Goal: Information Seeking & Learning: Compare options

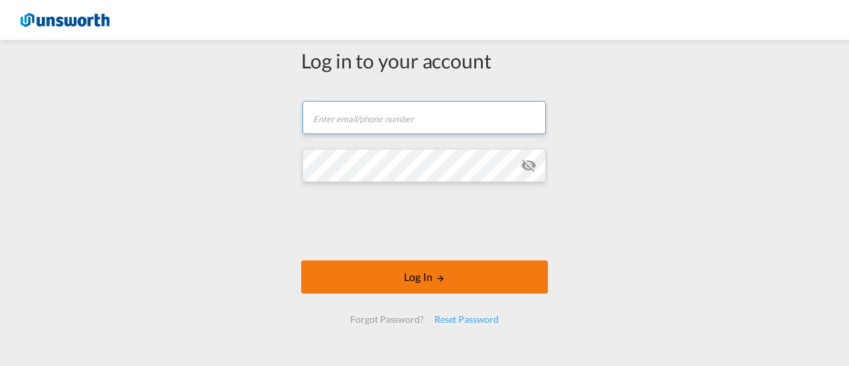
type input "[EMAIL_ADDRESS][PERSON_NAME][DOMAIN_NAME]"
click at [374, 269] on button "Log In" at bounding box center [424, 276] width 247 height 33
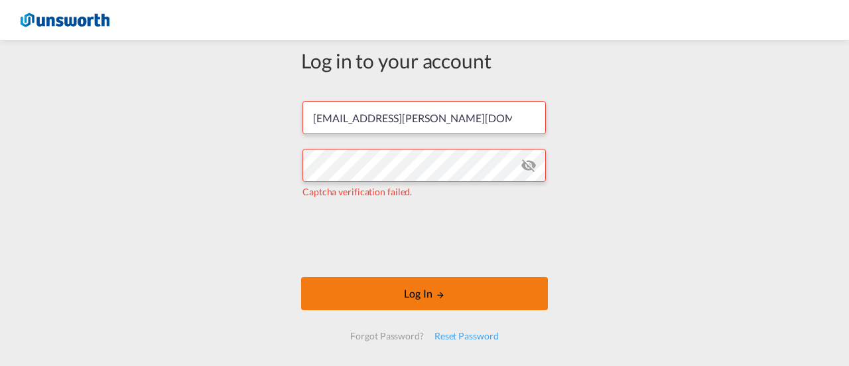
click at [429, 286] on button "Log In" at bounding box center [424, 293] width 247 height 33
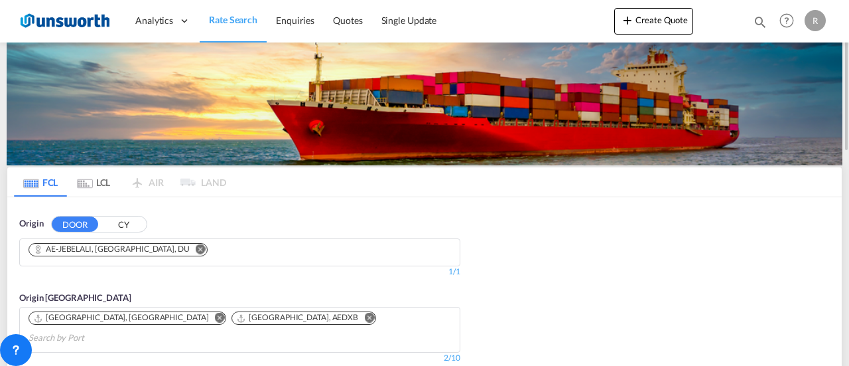
click at [196, 249] on md-icon "Remove" at bounding box center [201, 249] width 10 height 10
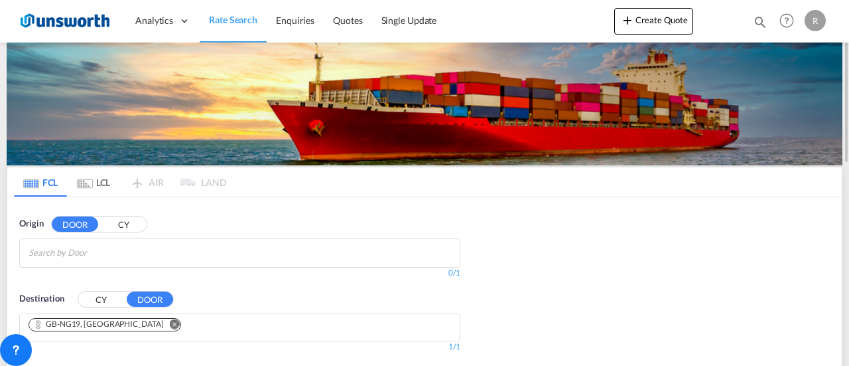
click at [158, 249] on md-chips-wrap "Chips container with autocompletion. Enter the text area, type text to search, …" at bounding box center [93, 251] width 133 height 25
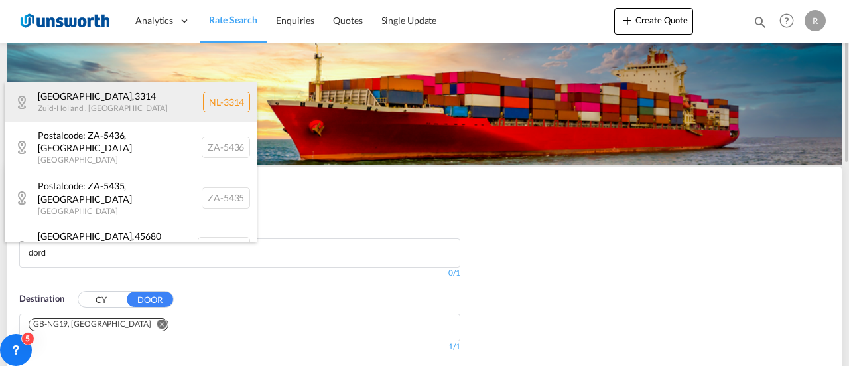
type input "dord"
click at [119, 104] on div "Dordrecht , 3314 Zuid-Holland , Netherlands NL-3314" at bounding box center [131, 102] width 252 height 40
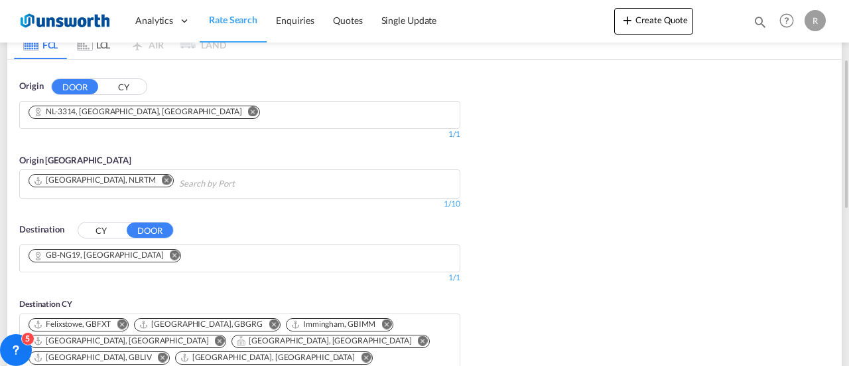
scroll to position [139, 0]
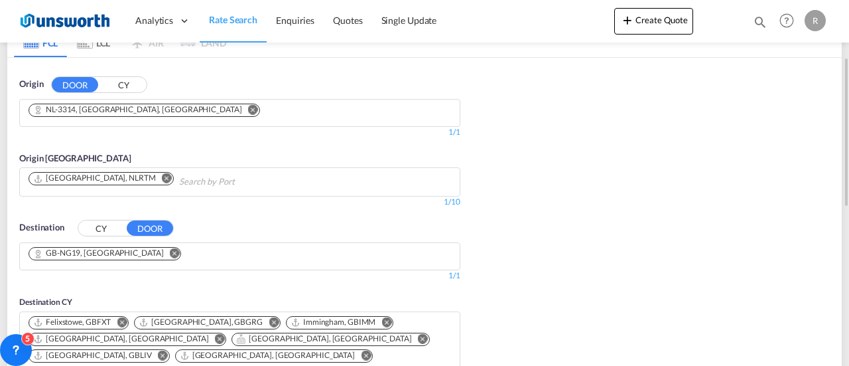
click at [107, 218] on div "Destination CY DOOR GB-NG19, Mansfield 1/3 1/ 1/1 Destination CY Felixstowe, GB…" at bounding box center [240, 319] width 455 height 210
click at [106, 223] on button "CY" at bounding box center [101, 228] width 46 height 15
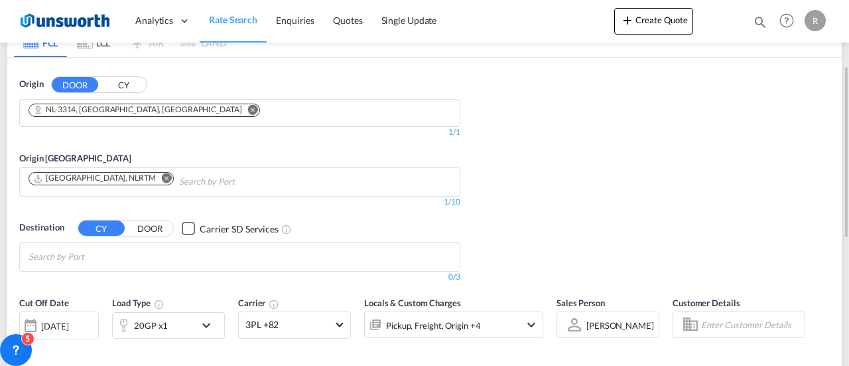
click at [208, 255] on md-chips at bounding box center [240, 257] width 440 height 28
click at [191, 253] on md-chips at bounding box center [240, 257] width 440 height 28
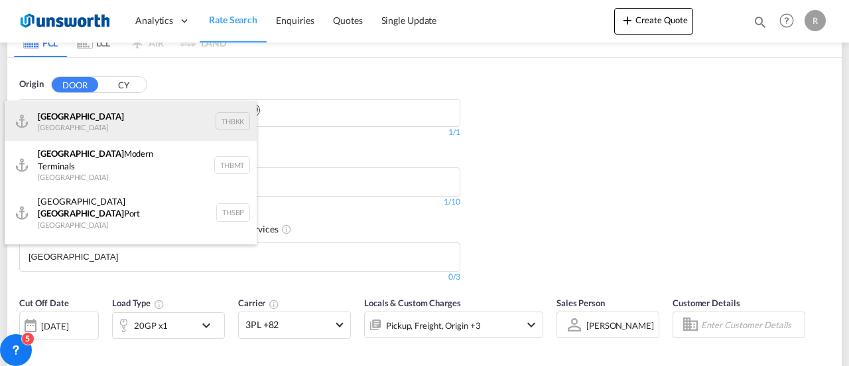
type input "bangkok"
click at [103, 123] on div "Bangkok Thailand THBKK" at bounding box center [131, 121] width 252 height 40
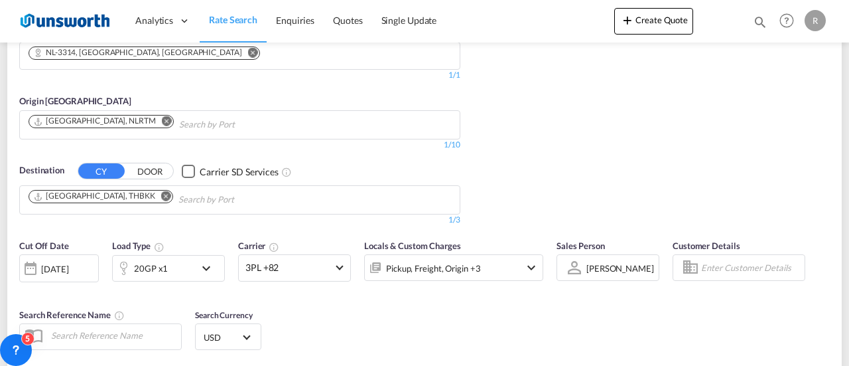
scroll to position [197, 0]
click at [151, 262] on div "20GP x1" at bounding box center [151, 267] width 34 height 19
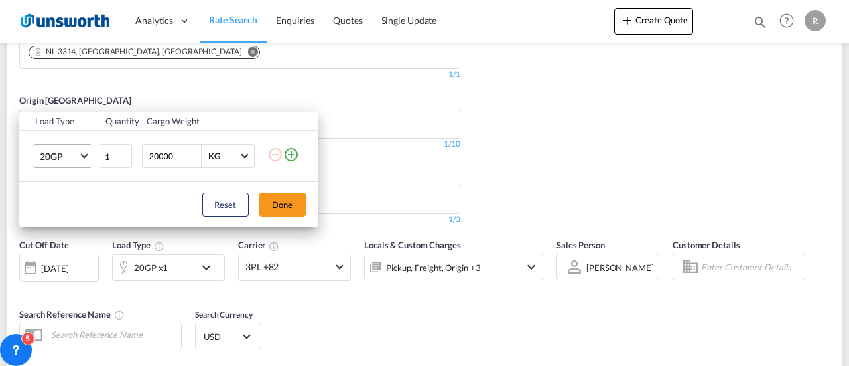
click at [74, 159] on span "20GP" at bounding box center [59, 156] width 38 height 13
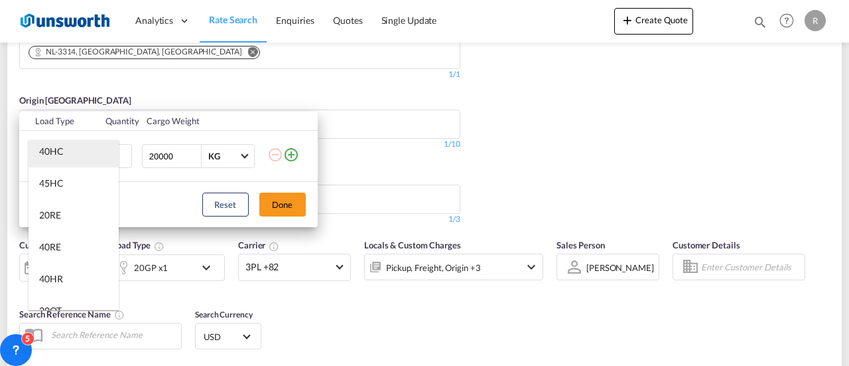
scroll to position [70, 0]
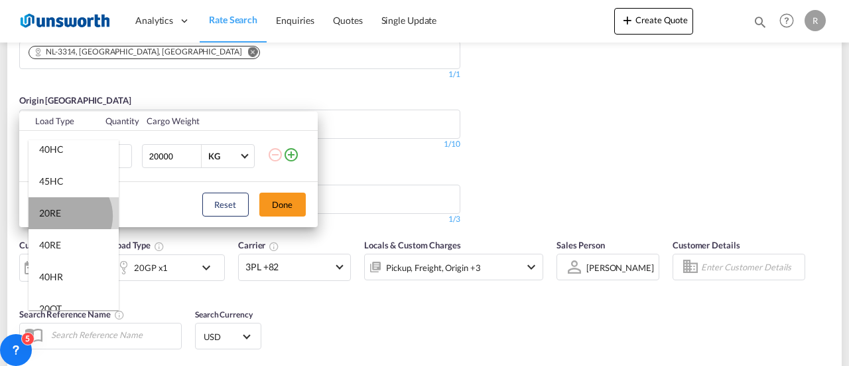
click at [66, 216] on md-option "20RE" at bounding box center [74, 213] width 90 height 32
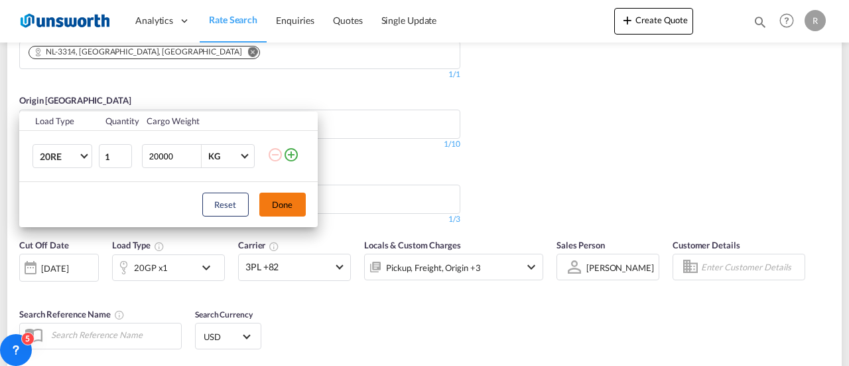
click at [279, 197] on button "Done" at bounding box center [282, 204] width 46 height 24
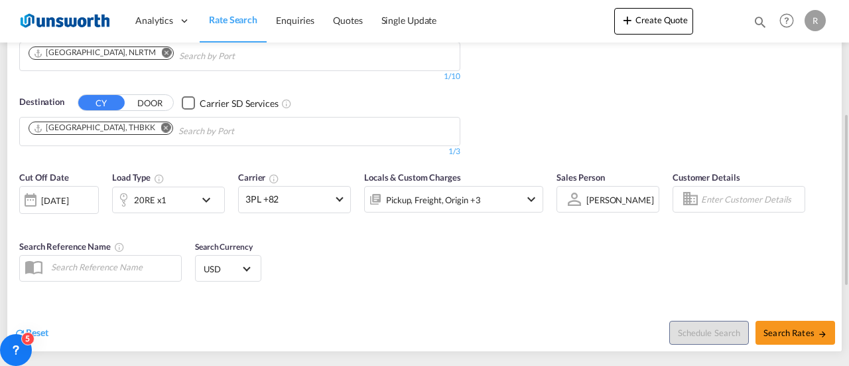
scroll to position [268, 0]
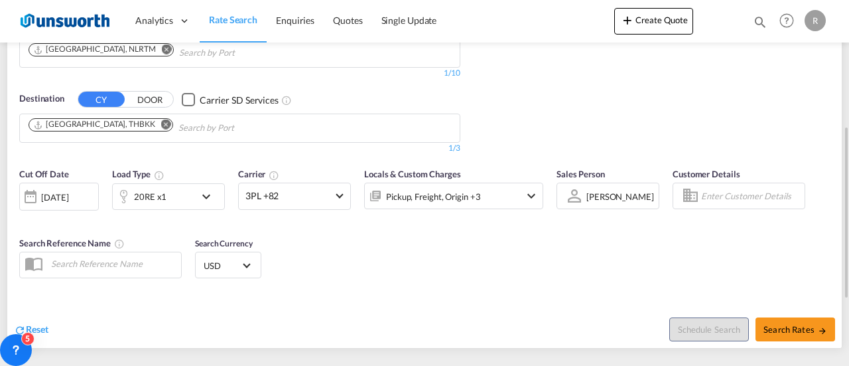
click at [471, 202] on div "Pickup, Freight, Origin +3" at bounding box center [433, 196] width 94 height 19
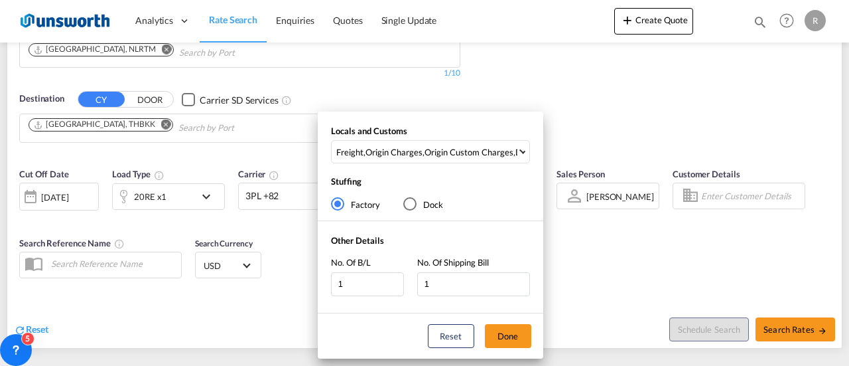
click at [599, 269] on div "Locals and Customs Freight , Origin Charges , Origin Custom Charges , Destinati…" at bounding box center [424, 183] width 849 height 366
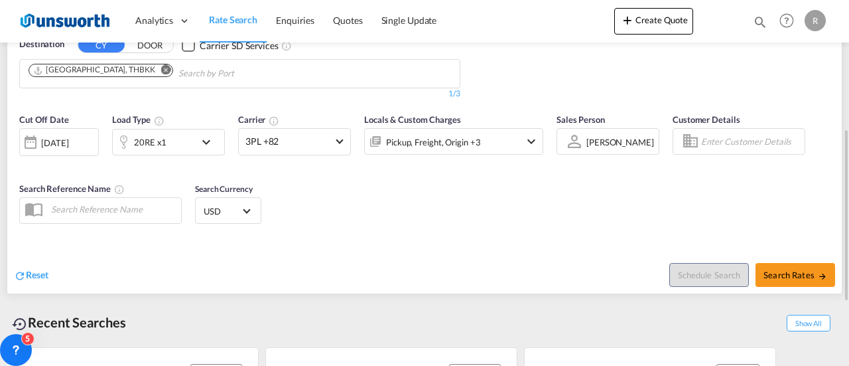
scroll to position [323, 0]
click at [805, 278] on button "Search Rates" at bounding box center [796, 274] width 80 height 24
type input "3314 to THBKK / 18 Aug 2025"
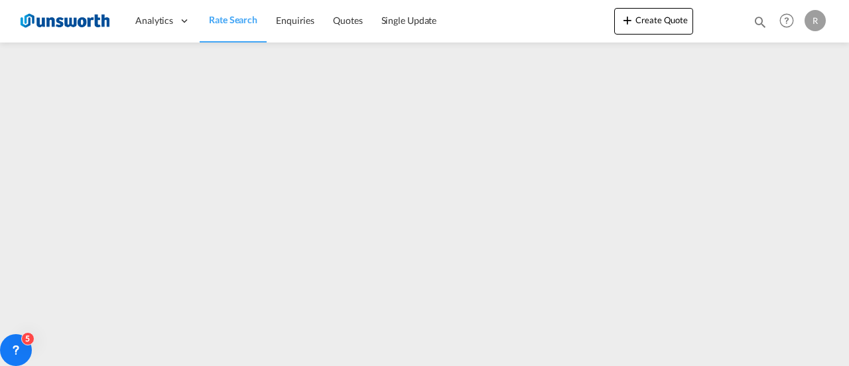
click at [451, 173] on iframe at bounding box center [424, 198] width 849 height 313
click at [331, 5] on link "Quotes" at bounding box center [348, 20] width 48 height 43
